Goal: Task Accomplishment & Management: Use online tool/utility

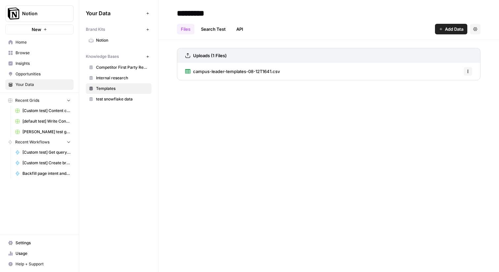
click at [38, 110] on span "[Custom test] Content creation flow" at bounding box center [46, 111] width 48 height 6
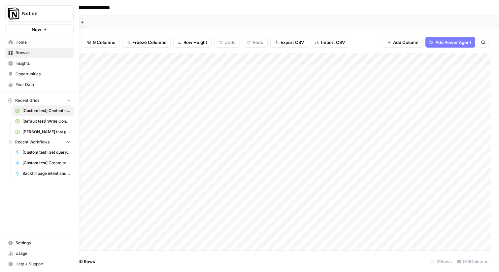
click at [34, 154] on span "[Custom test] Get query fanout from topic" at bounding box center [46, 152] width 48 height 6
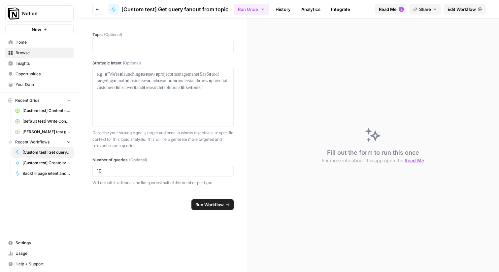
click at [455, 6] on link "Edit Workflow" at bounding box center [465, 9] width 42 height 11
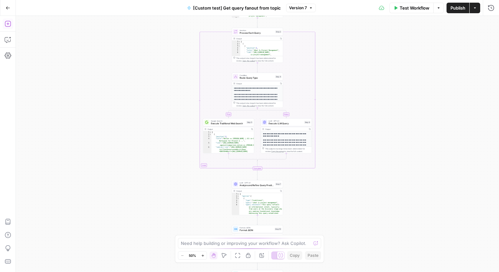
click at [7, 24] on icon "button" at bounding box center [8, 24] width 6 height 6
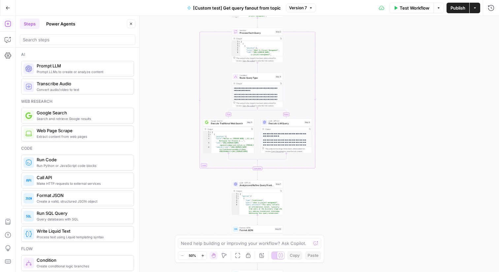
click at [82, 72] on span "Prompt LLMs to create or analyze content" at bounding box center [83, 71] width 92 height 5
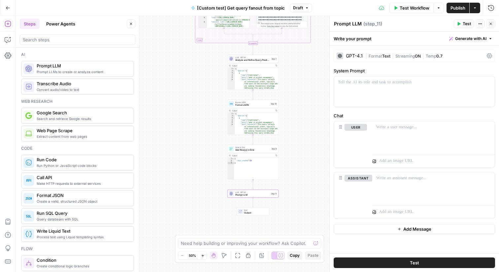
drag, startPoint x: 300, startPoint y: 181, endPoint x: 293, endPoint y: 58, distance: 123.4
click at [293, 58] on div "true false Workflow Set Inputs Inputs LLM · GPT-4.1 Prompt LLM Step 1 Output Co…" at bounding box center [258, 144] width 484 height 256
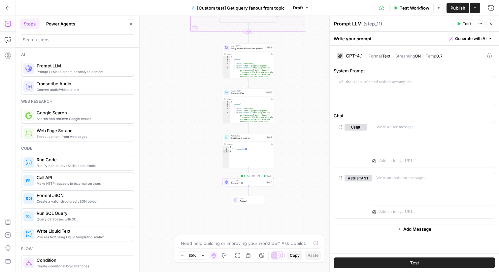
click at [249, 183] on span "Prompt LLM" at bounding box center [248, 183] width 34 height 3
click at [254, 176] on icon "button" at bounding box center [253, 176] width 3 height 3
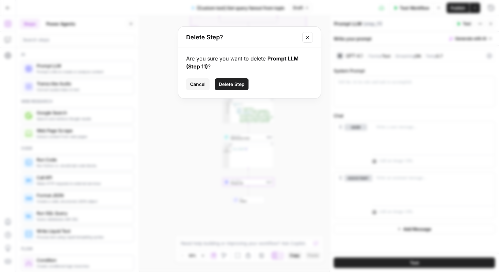
click at [237, 82] on span "Delete Step" at bounding box center [232, 84] width 26 height 7
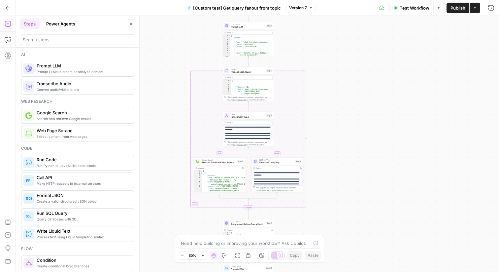
drag, startPoint x: 325, startPoint y: 96, endPoint x: 323, endPoint y: 272, distance: 175.7
click at [324, 272] on div "true false Workflow Set Inputs Inputs LLM · GPT-4.1 Prompt LLM Step 1 Output Co…" at bounding box center [258, 144] width 484 height 256
drag, startPoint x: 342, startPoint y: 84, endPoint x: 342, endPoint y: 155, distance: 71.3
click at [342, 155] on div "true false Workflow Set Inputs Inputs LLM · GPT-4.1 Prompt LLM Step 1 Output Co…" at bounding box center [258, 144] width 484 height 256
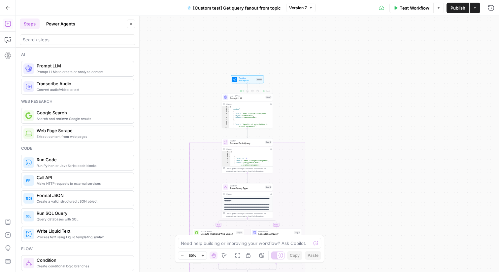
click at [243, 100] on div "LLM · GPT-4.1 Prompt LLM Step 1 Copy step Delete step Add Note Test" at bounding box center [247, 97] width 51 height 8
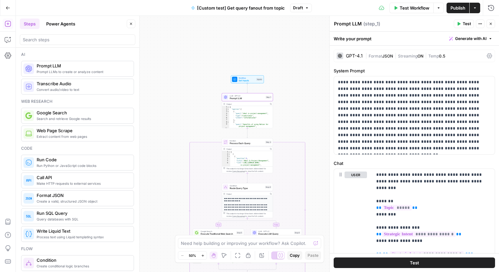
click at [356, 55] on div "GPT-4.1" at bounding box center [354, 56] width 17 height 5
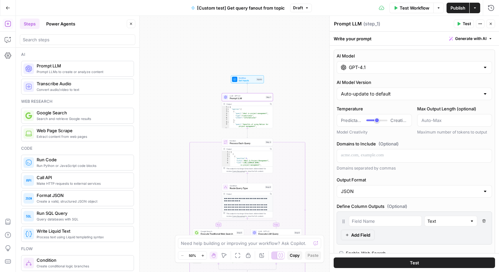
click at [457, 64] on div "GPT-4.1" at bounding box center [415, 67] width 156 height 13
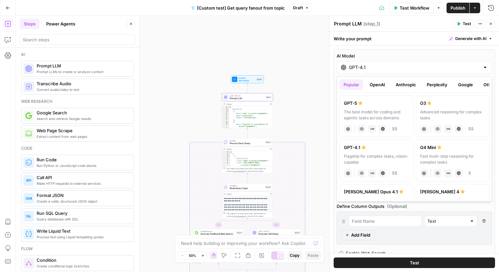
click at [291, 58] on div "true false Workflow Set Inputs Inputs LLM · GPT-4.1 Prompt LLM Step 1 Output Co…" at bounding box center [258, 144] width 484 height 256
